Goal: Use online tool/utility: Utilize a website feature to perform a specific function

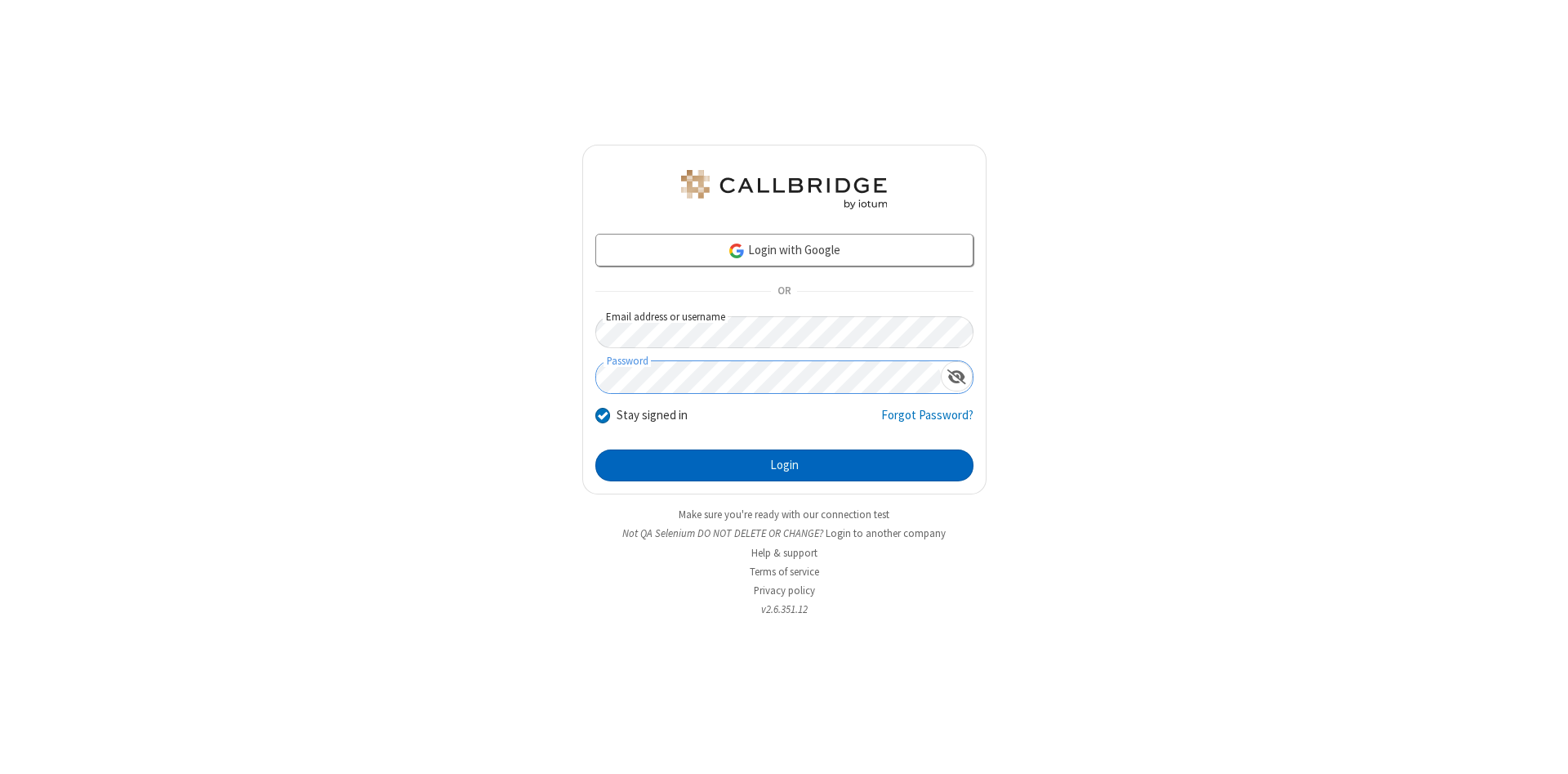
click at [784, 466] on button "Login" at bounding box center [784, 465] width 378 height 33
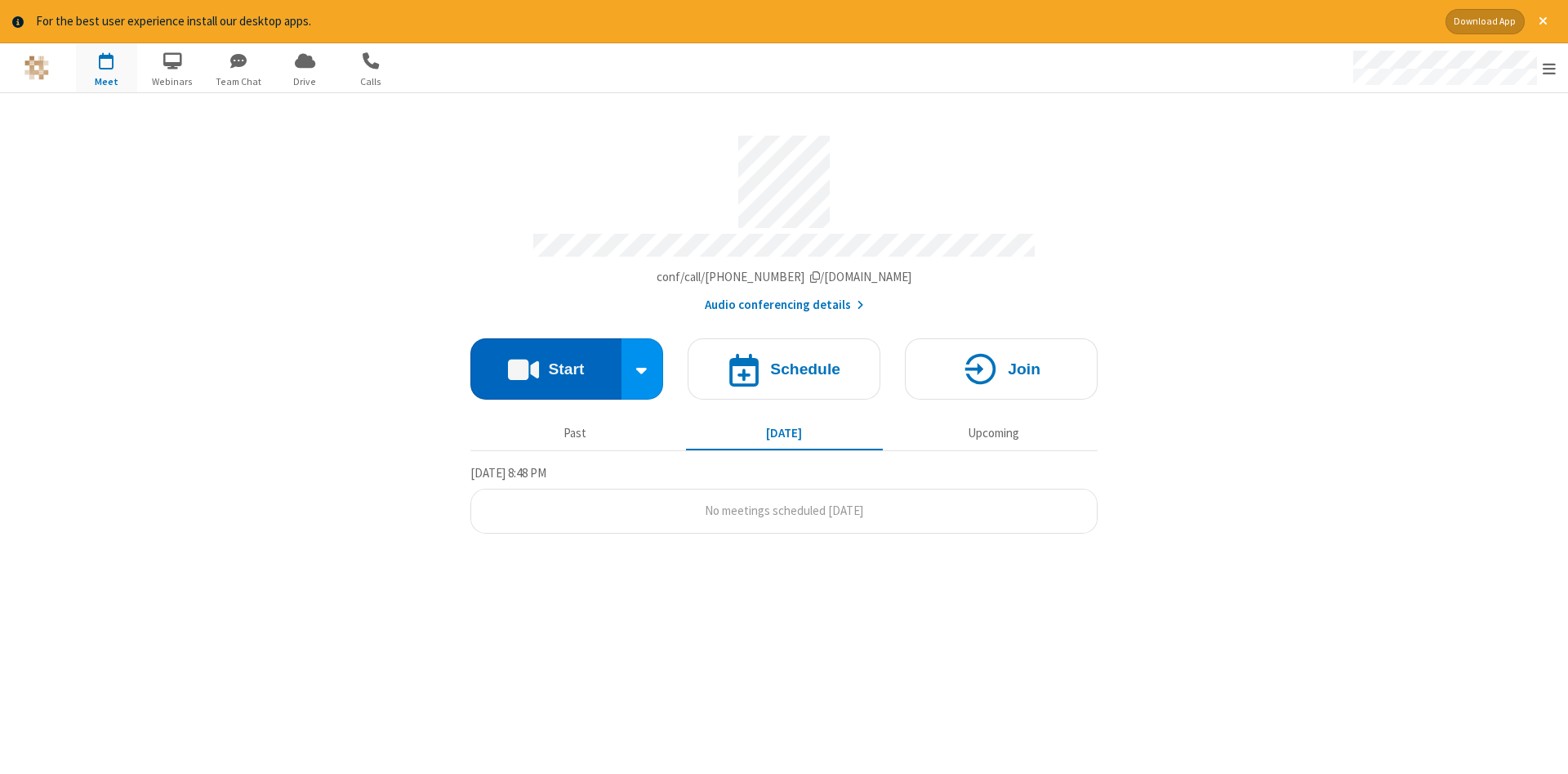
click at [546, 363] on button "Start" at bounding box center [546, 369] width 151 height 61
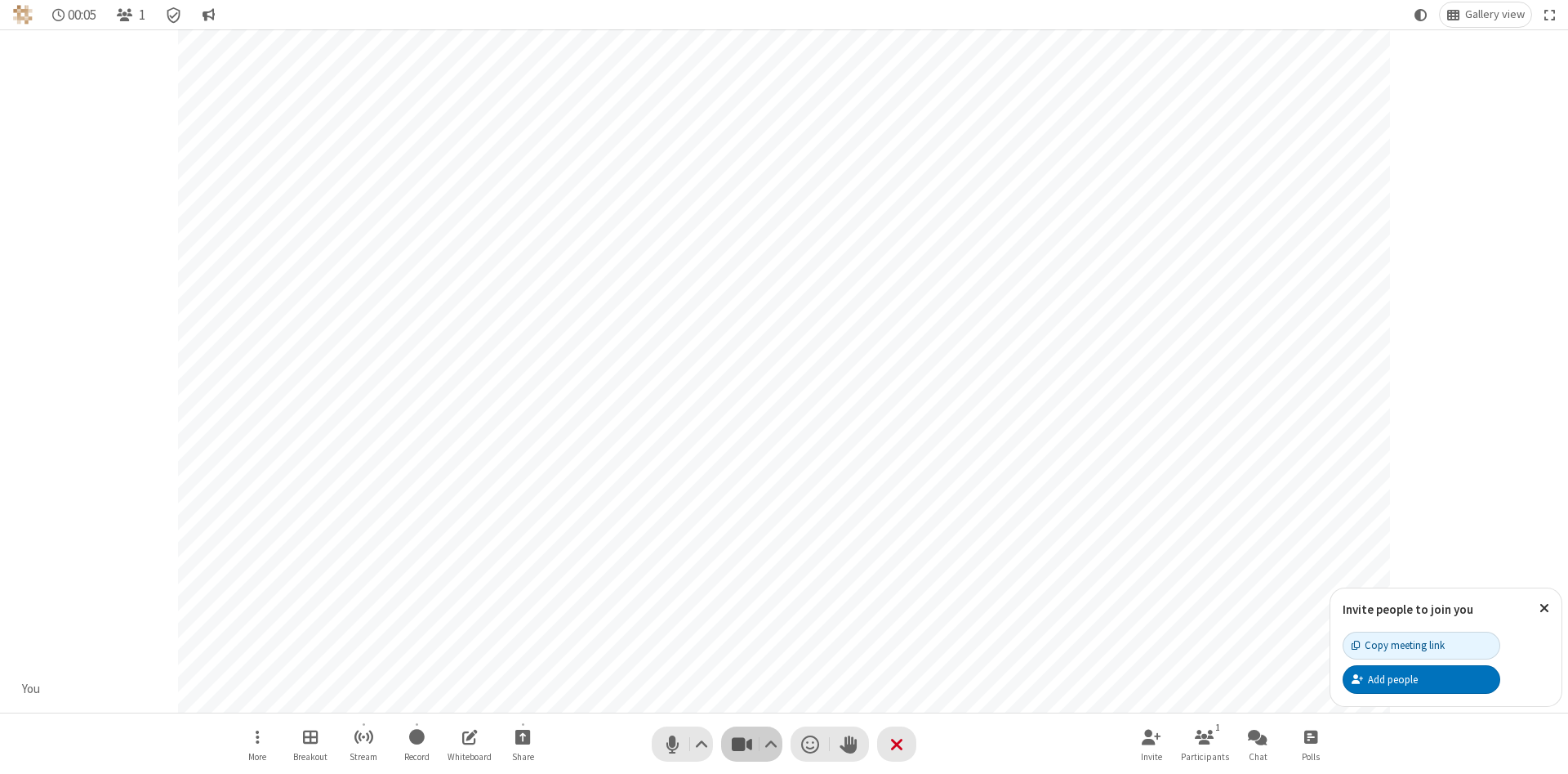
click at [742, 744] on span "Stop video (Alt+V)" at bounding box center [741, 744] width 24 height 24
click at [742, 744] on span "Start video (Alt+V)" at bounding box center [741, 744] width 24 height 24
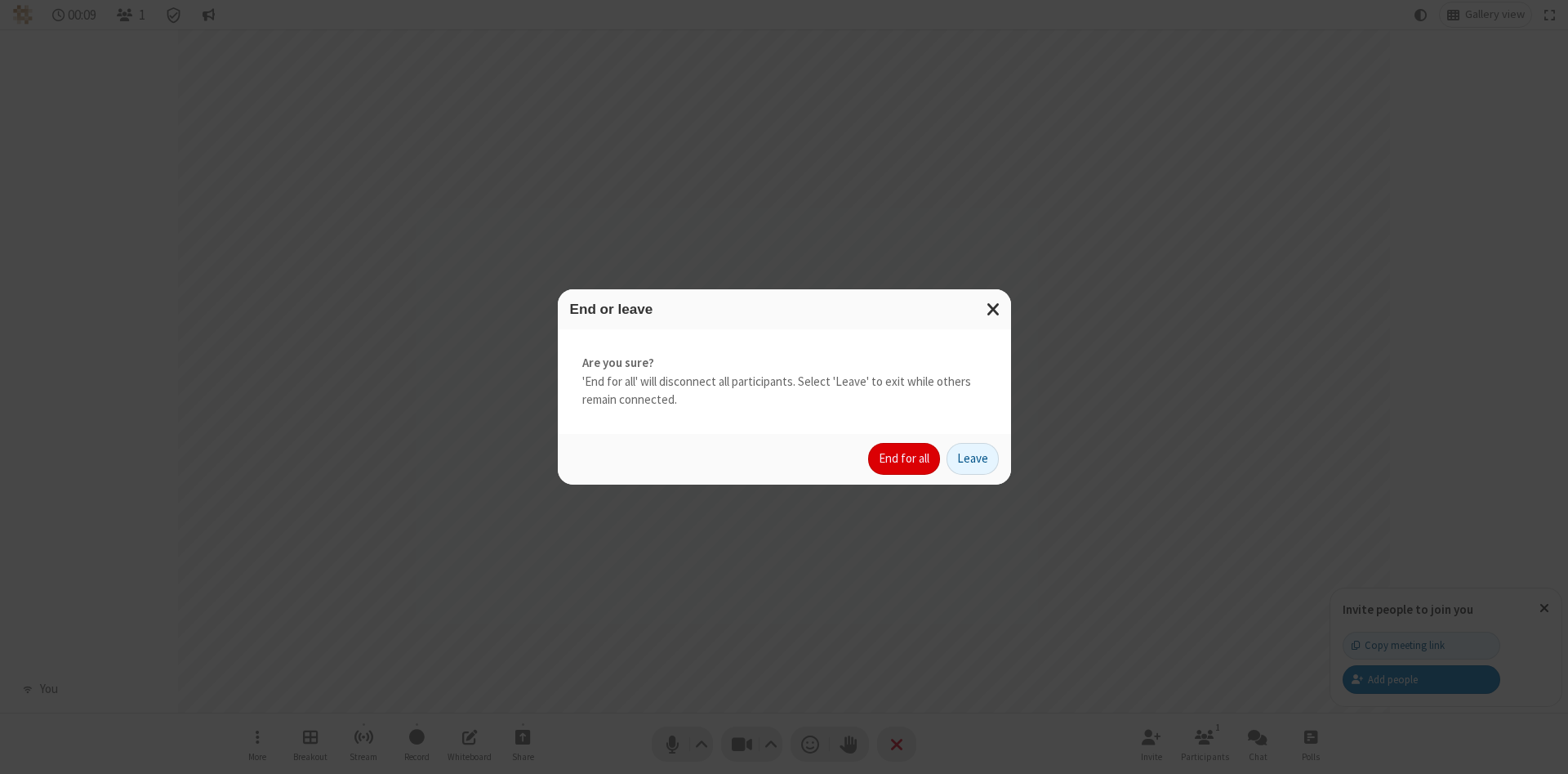
click at [905, 458] on button "End for all" at bounding box center [904, 459] width 72 height 33
